Goal: Information Seeking & Learning: Check status

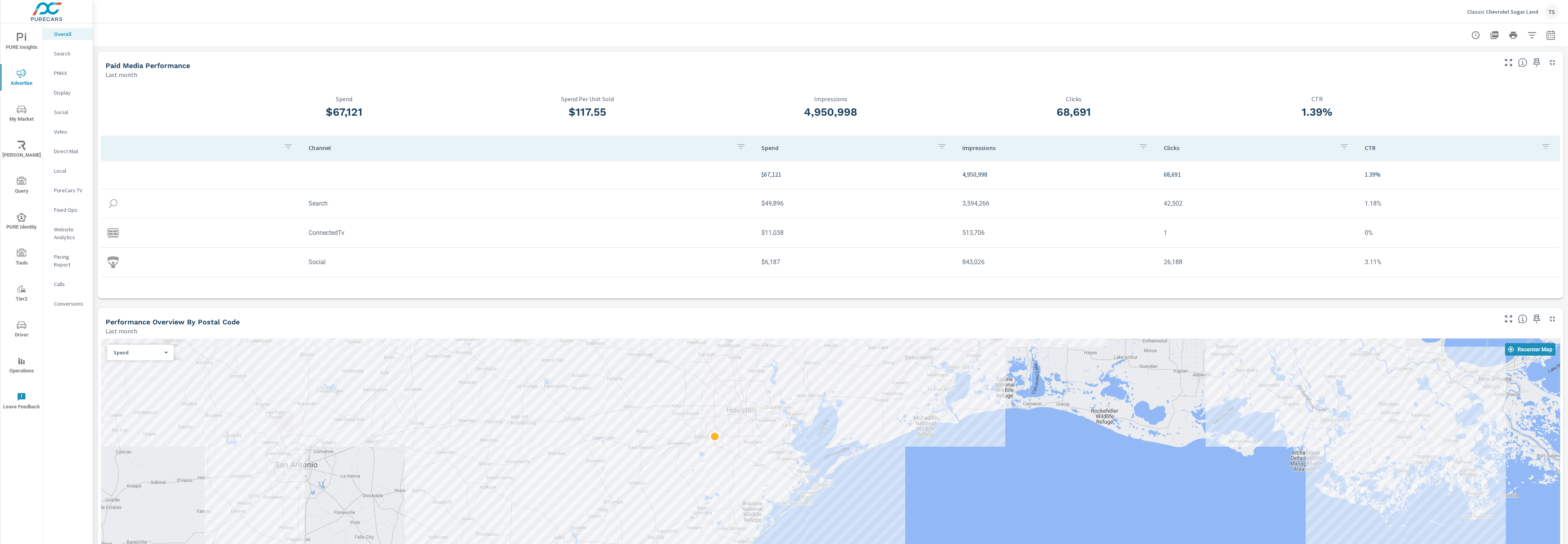
scroll to position [593, 0]
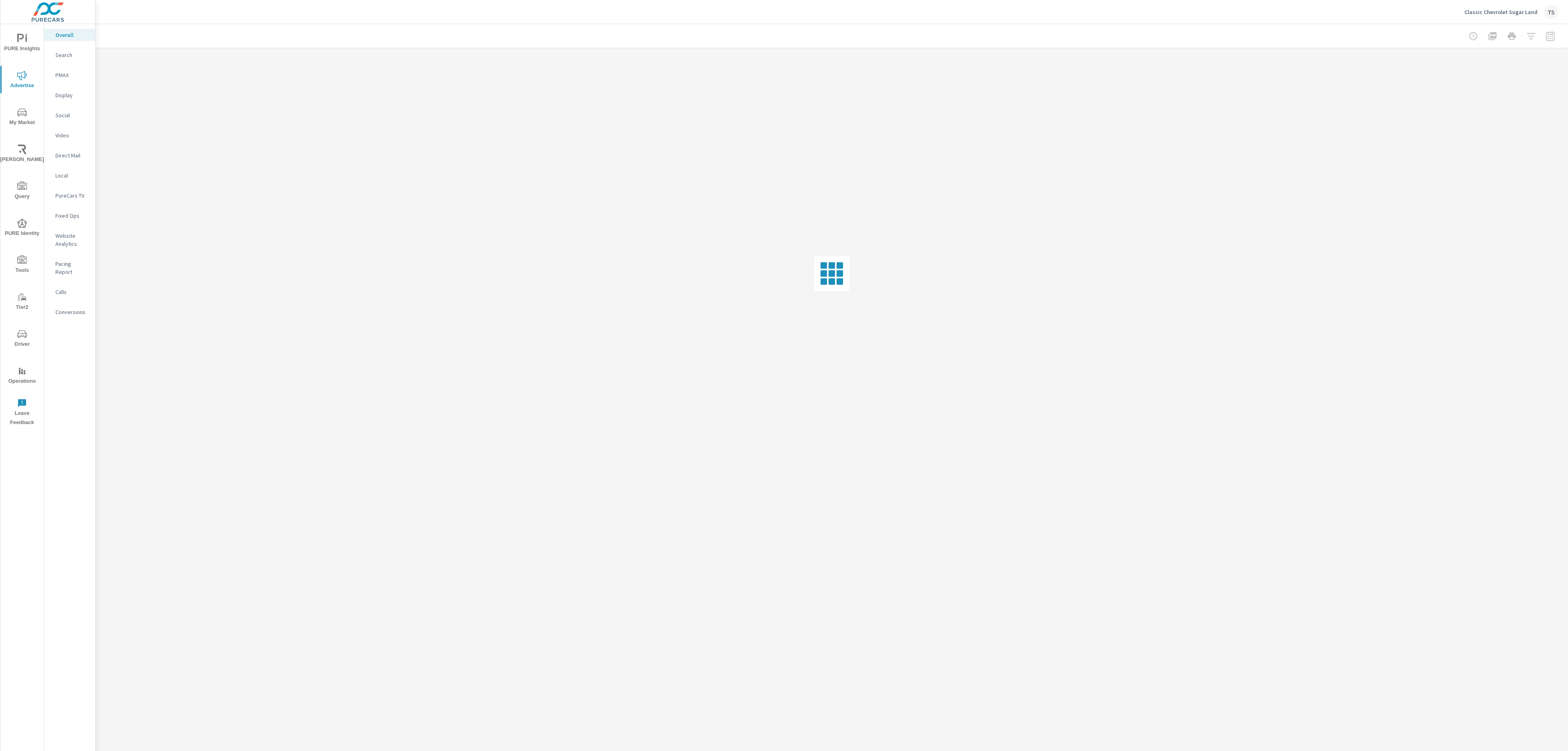
click at [887, 312] on div at bounding box center [832, 273] width 1472 height 451
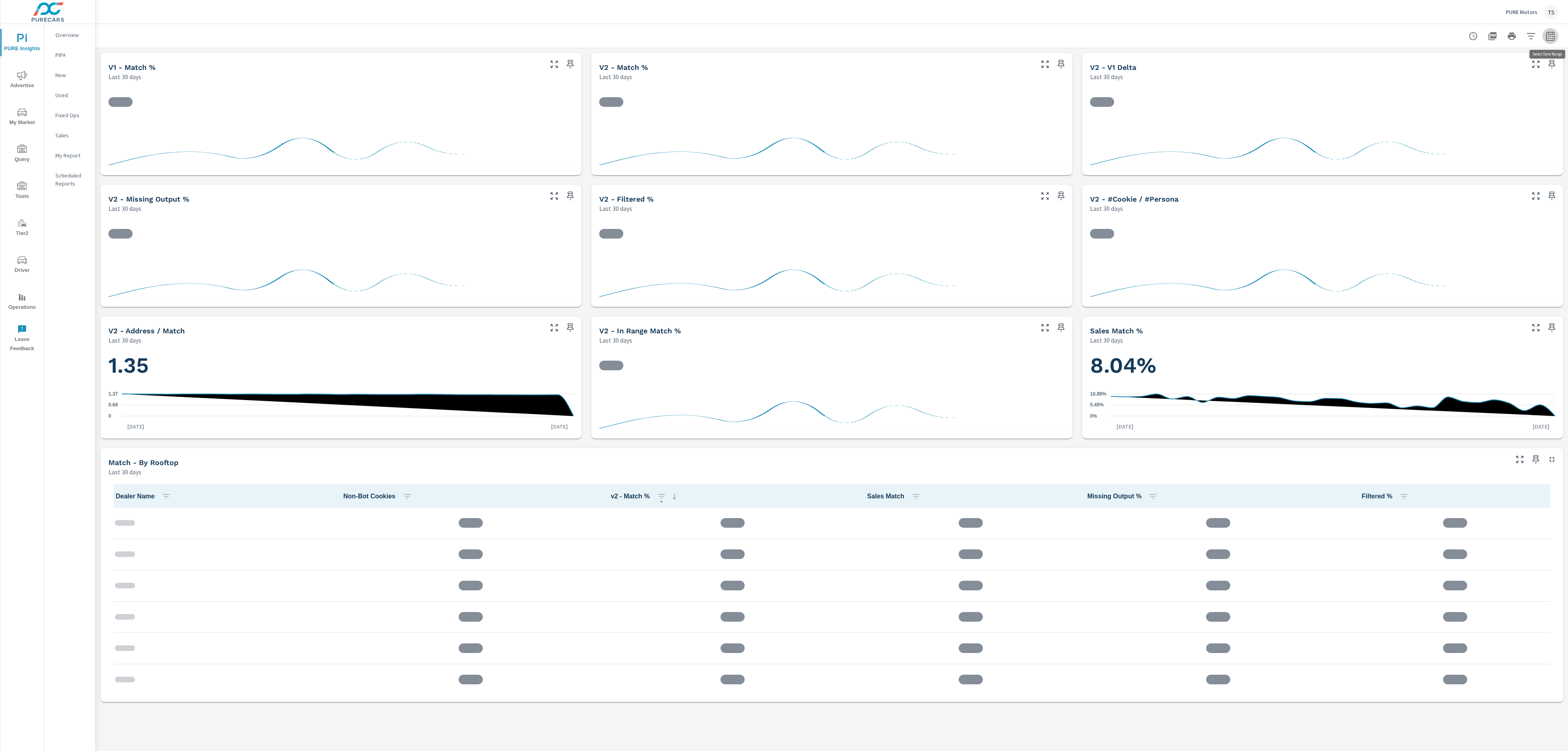
click at [1552, 32] on icon "button" at bounding box center [1550, 35] width 8 height 9
select select "Last 30 days"
click at [1545, 34] on icon "button" at bounding box center [1550, 36] width 9 height 9
click at [1531, 36] on icon "button" at bounding box center [1530, 36] width 8 height 6
click at [1494, 141] on li "PureIdentityProgram" at bounding box center [1477, 136] width 122 height 20
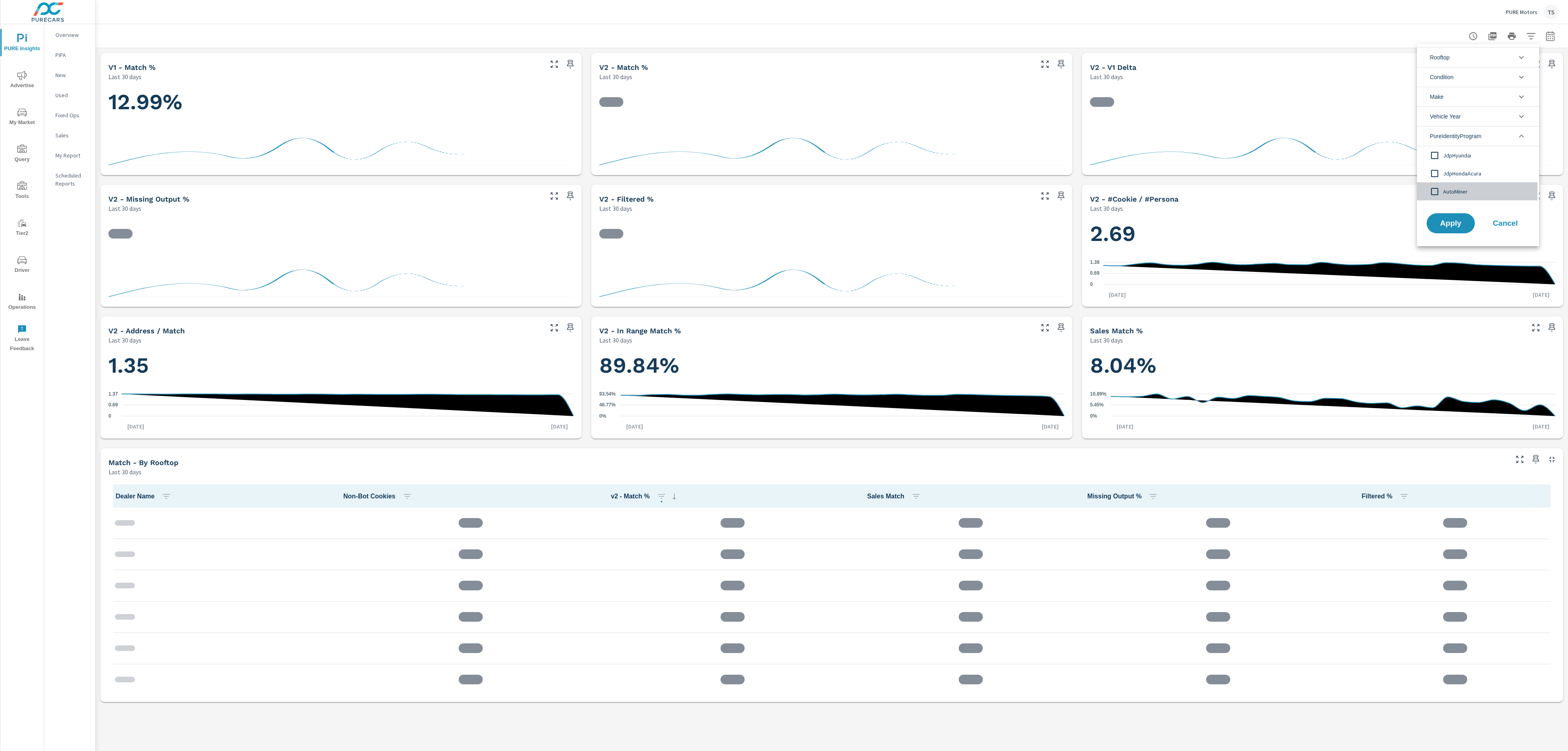
click at [1462, 192] on span "AutoMiner" at bounding box center [1487, 191] width 88 height 9
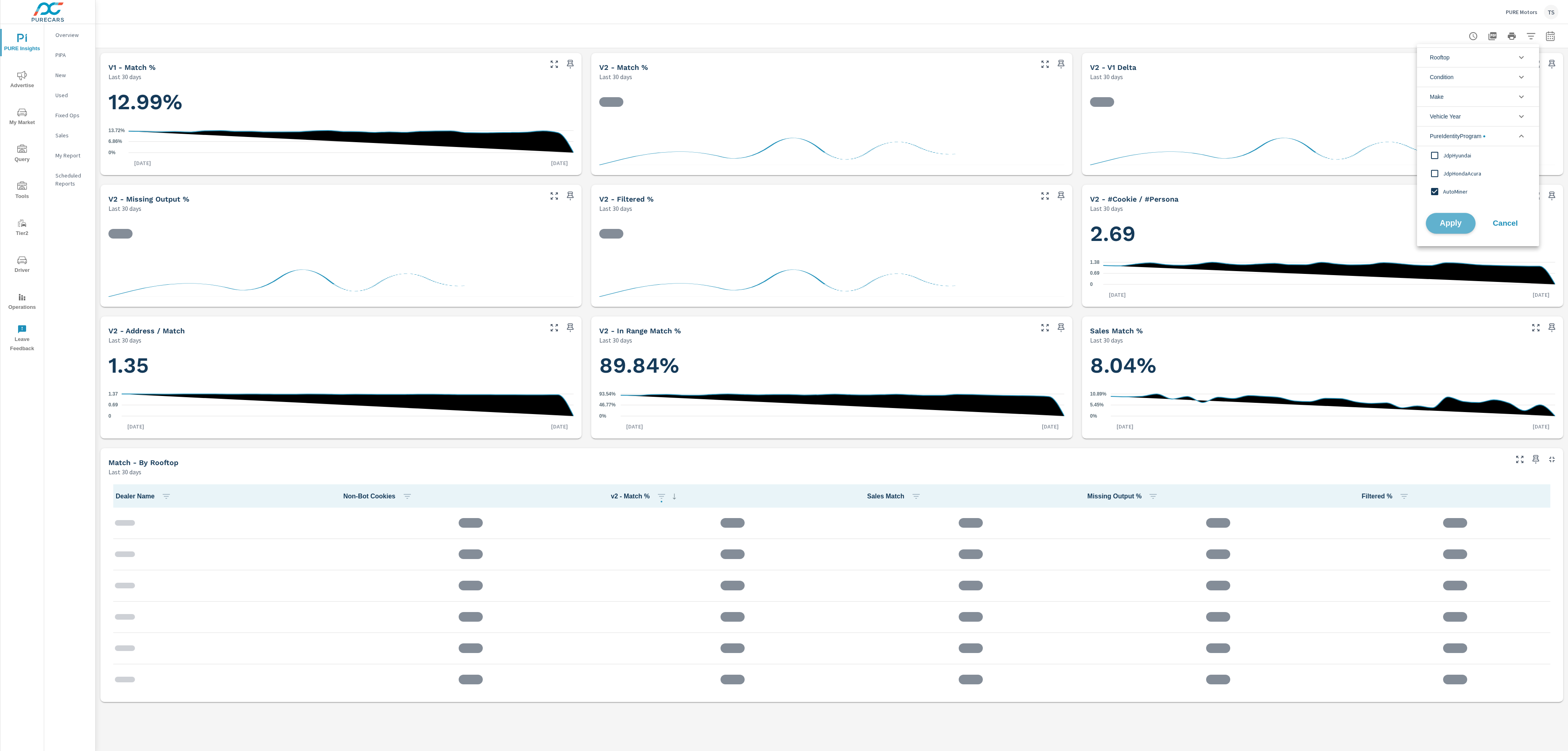
click at [1442, 229] on button "Apply" at bounding box center [1450, 223] width 50 height 21
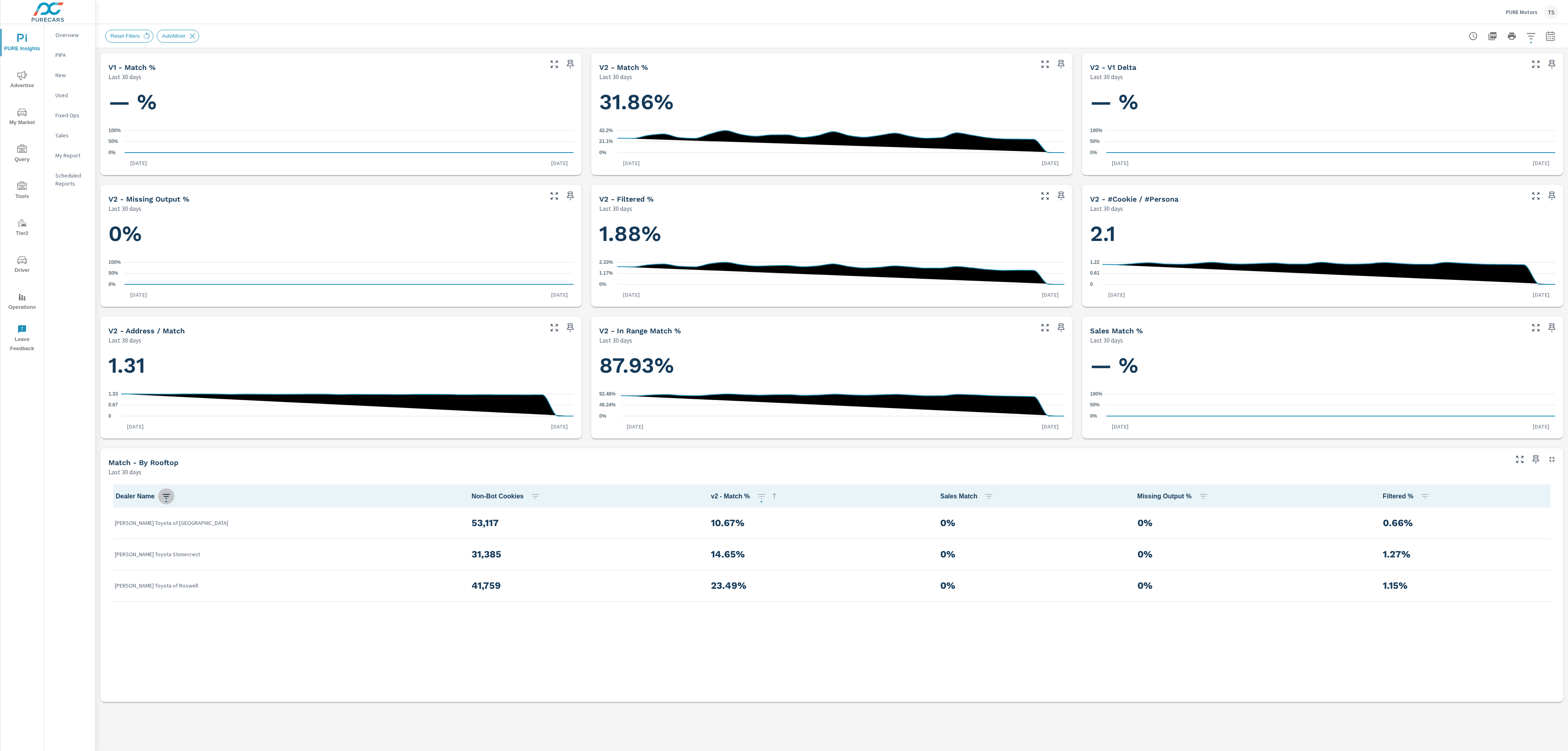
click at [163, 497] on icon "button" at bounding box center [166, 496] width 9 height 9
click at [159, 557] on icon "button" at bounding box center [158, 558] width 9 height 9
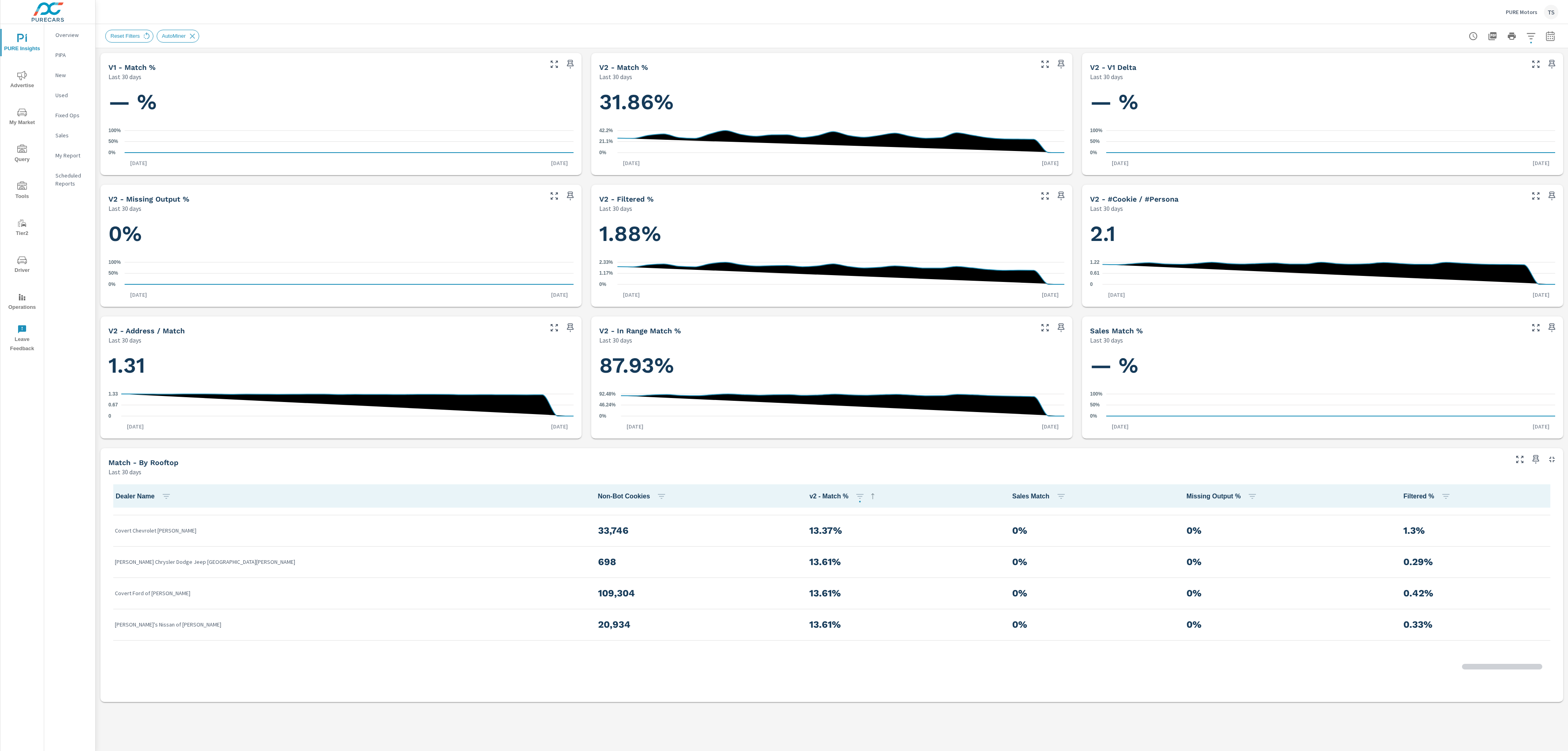
scroll to position [1554, 0]
